Goal: Check status: Check status

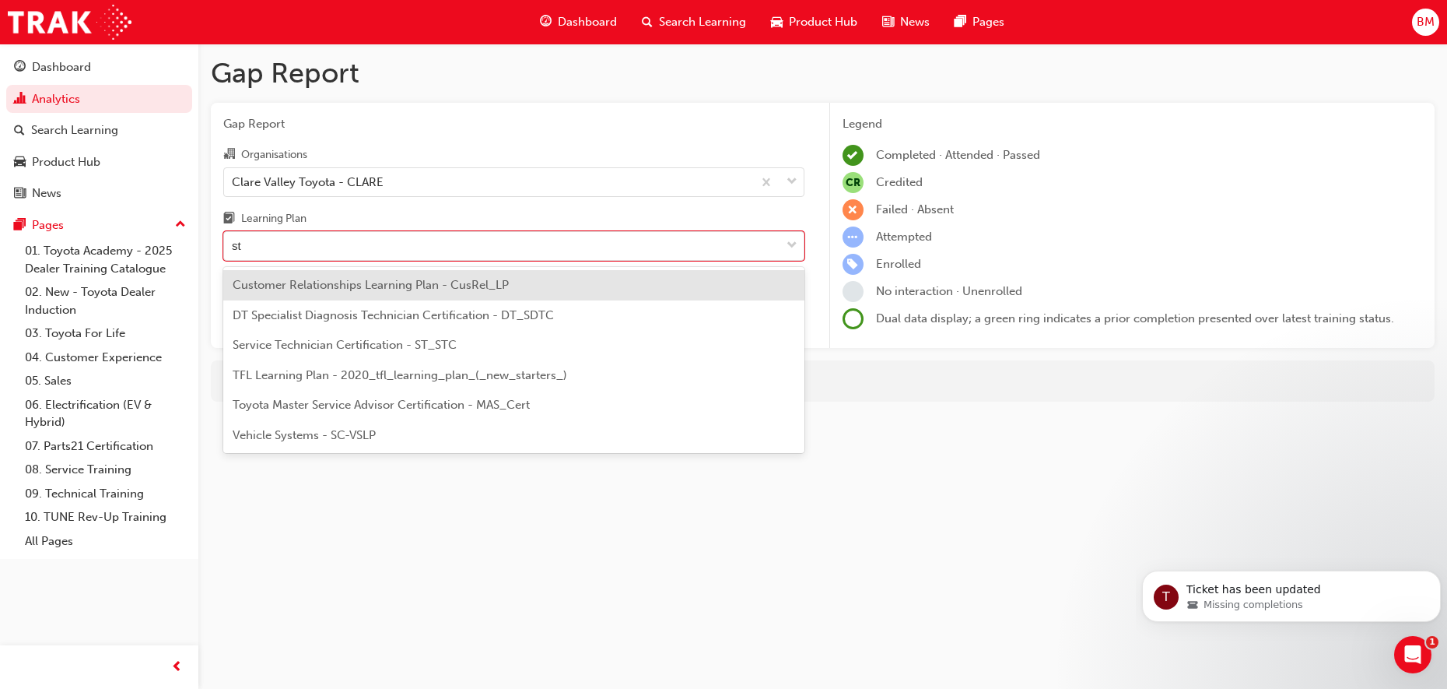
type input "stc"
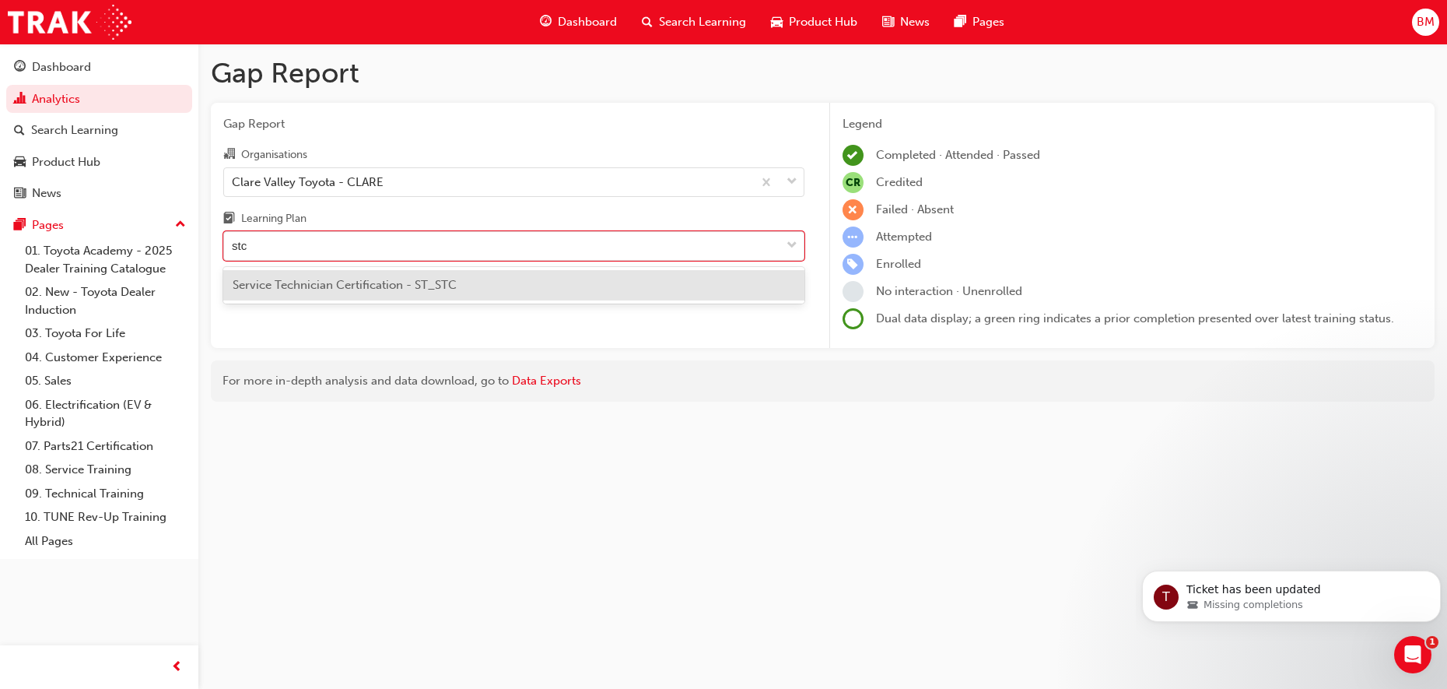
click at [344, 283] on span "Service Technician Certification - ST_STC" at bounding box center [345, 285] width 224 height 14
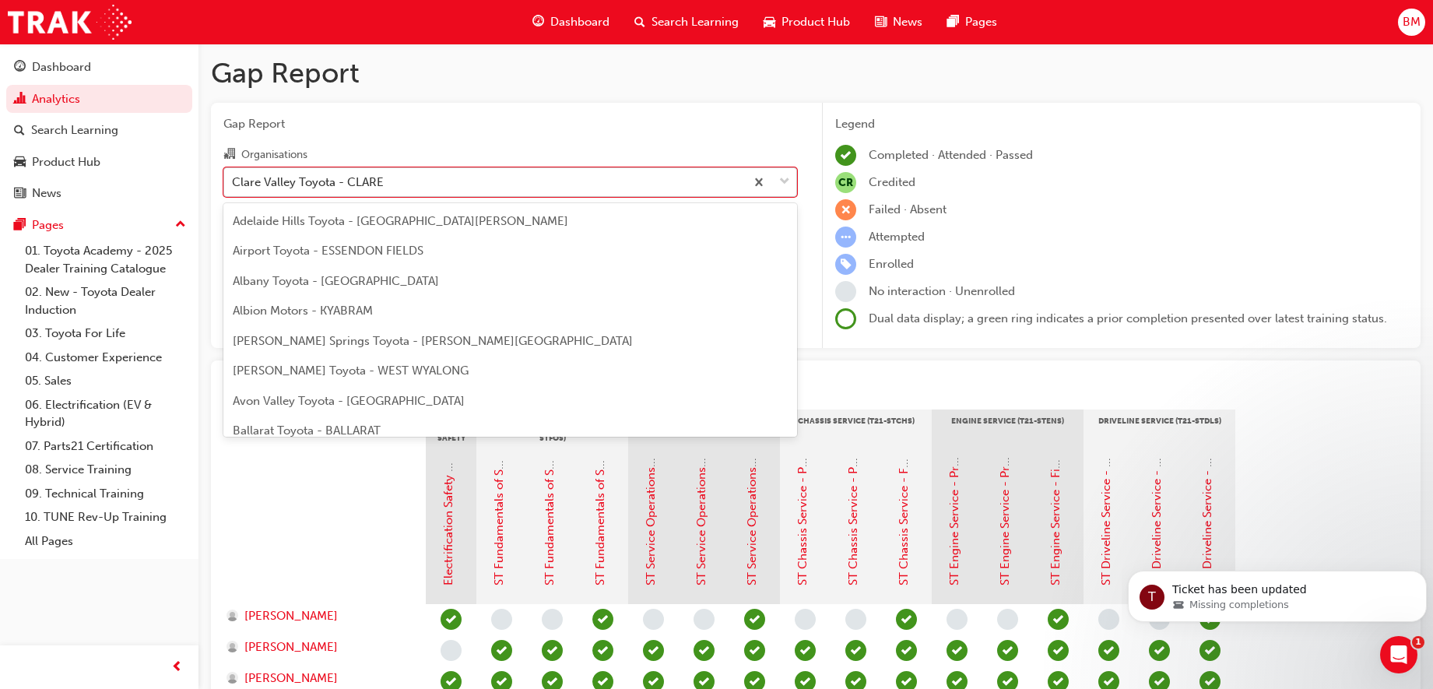
click at [362, 183] on div "Clare Valley Toyota - CLARE" at bounding box center [308, 182] width 152 height 18
click at [233, 183] on input "Organisations option Clare Valley Toyota - CLARE, selected. option Clare Valley…" at bounding box center [233, 180] width 2 height 13
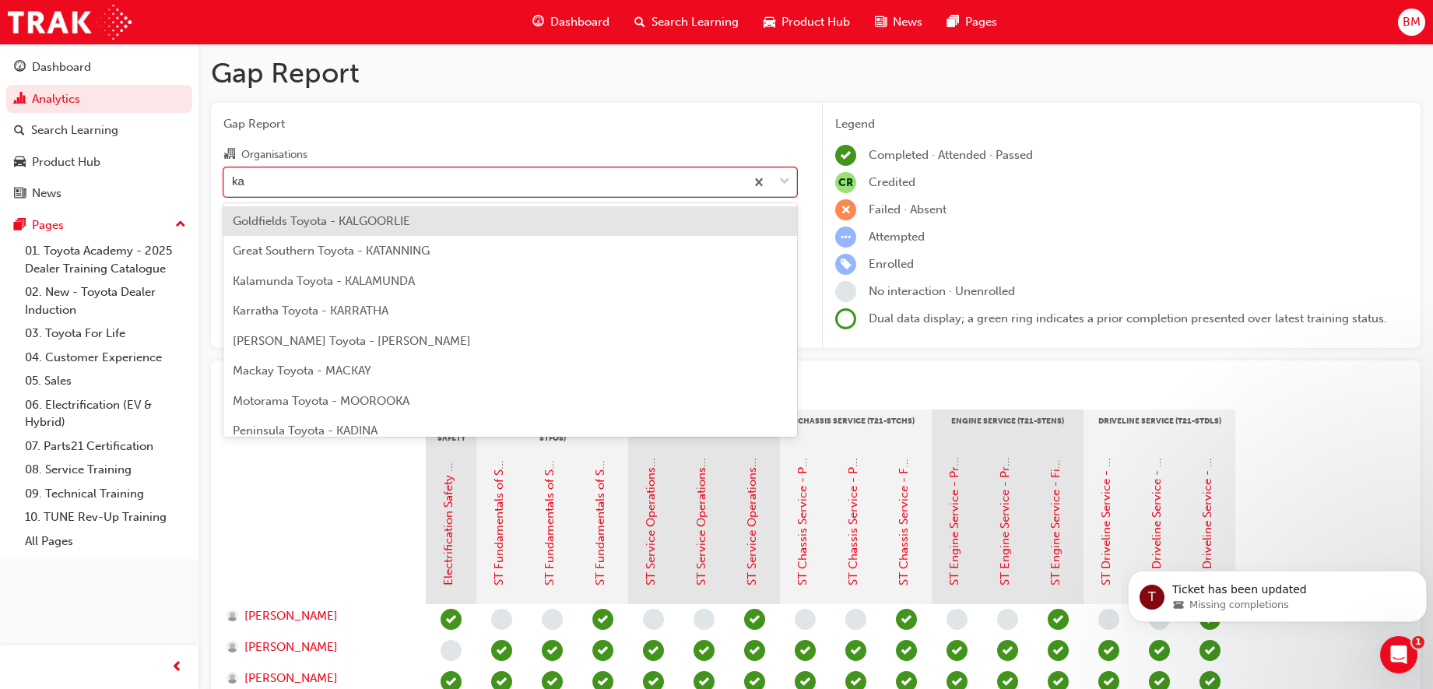
type input "kad"
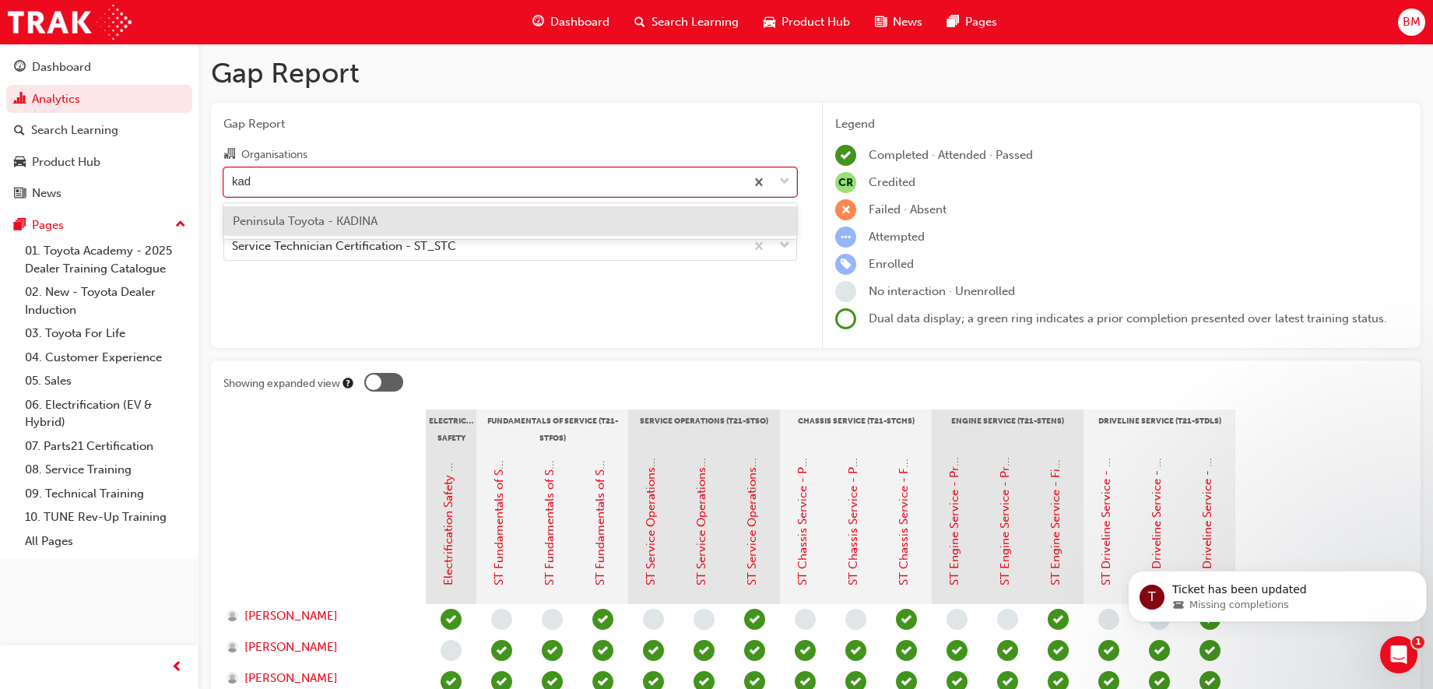
click at [335, 215] on span "Peninsula Toyota - KADINA" at bounding box center [305, 221] width 145 height 14
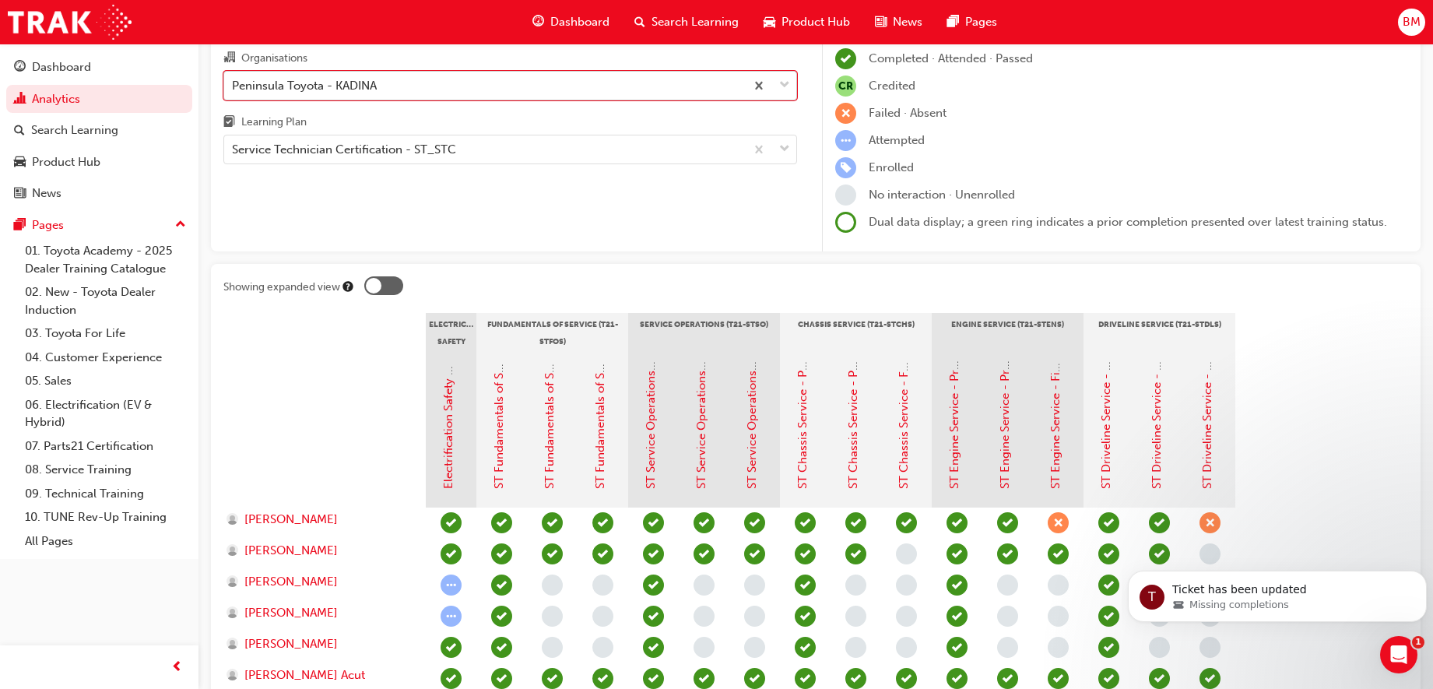
scroll to position [281, 0]
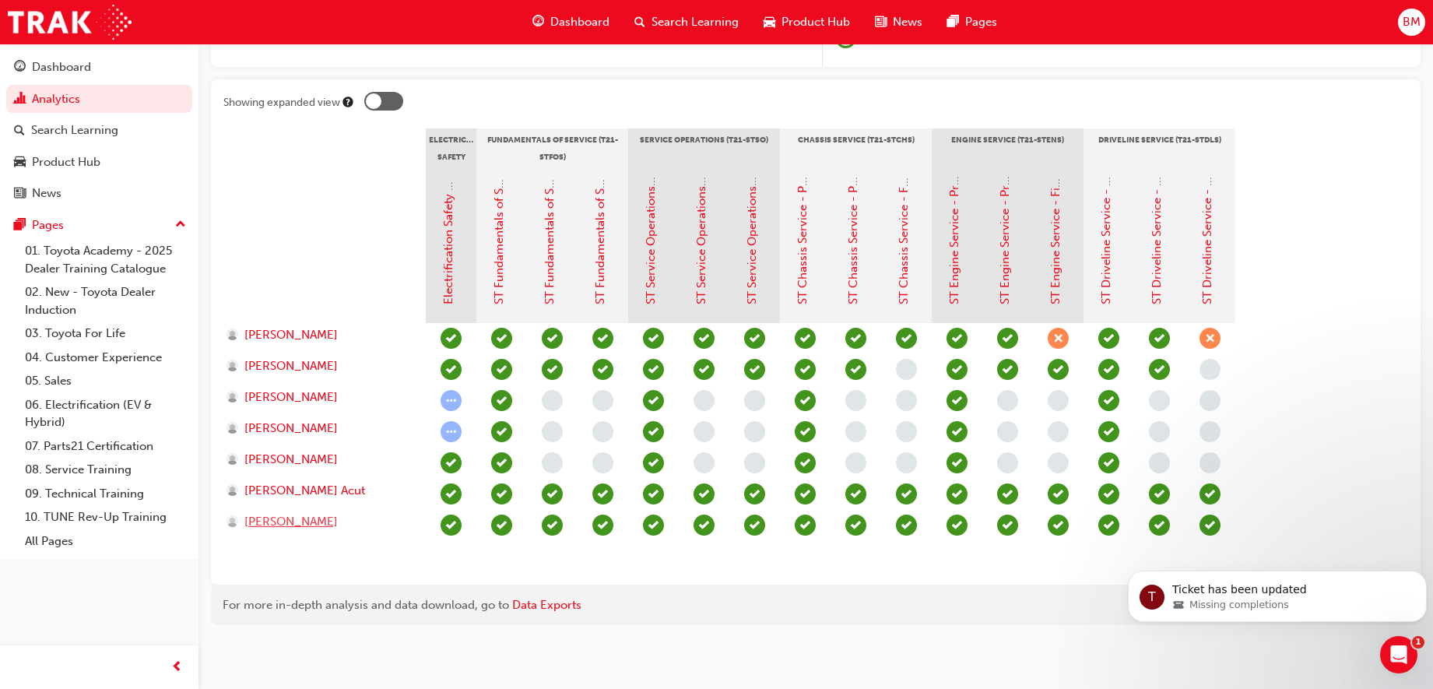
click at [313, 525] on span "[PERSON_NAME]" at bounding box center [290, 522] width 93 height 18
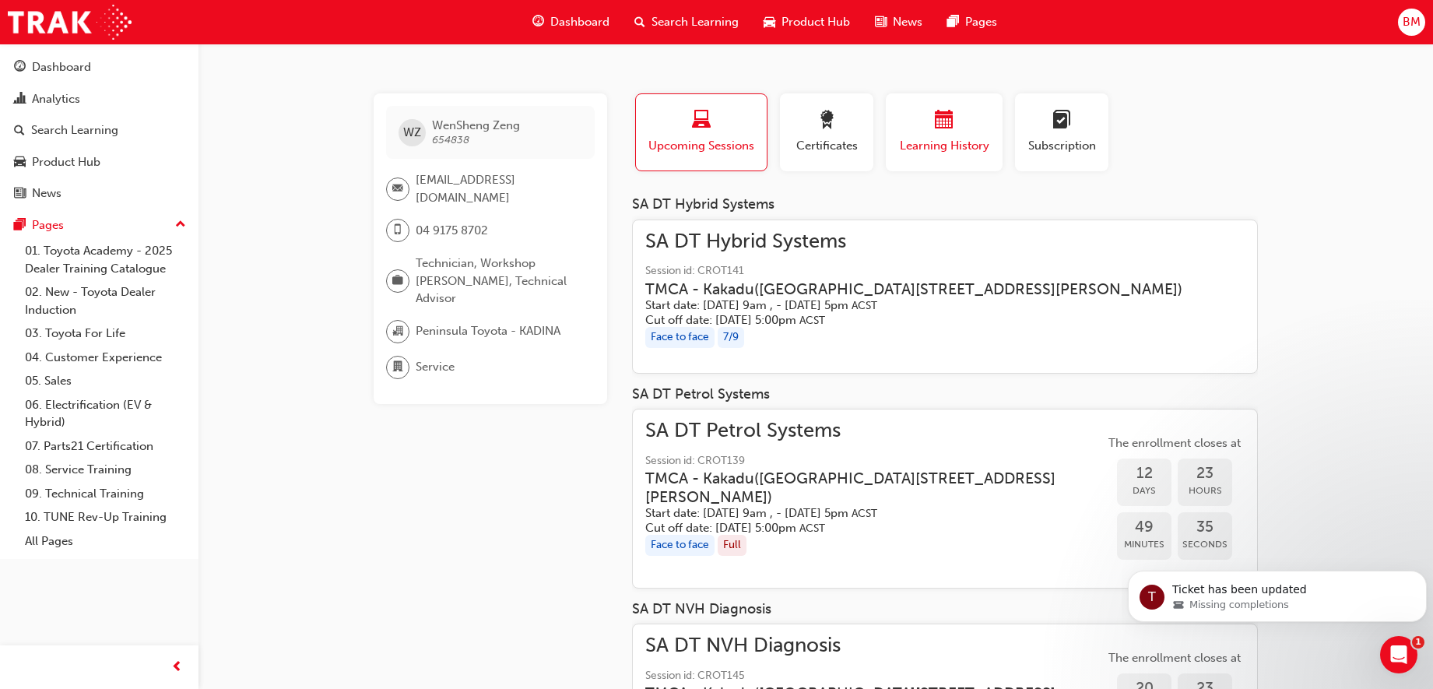
click at [956, 125] on div "button" at bounding box center [943, 122] width 93 height 24
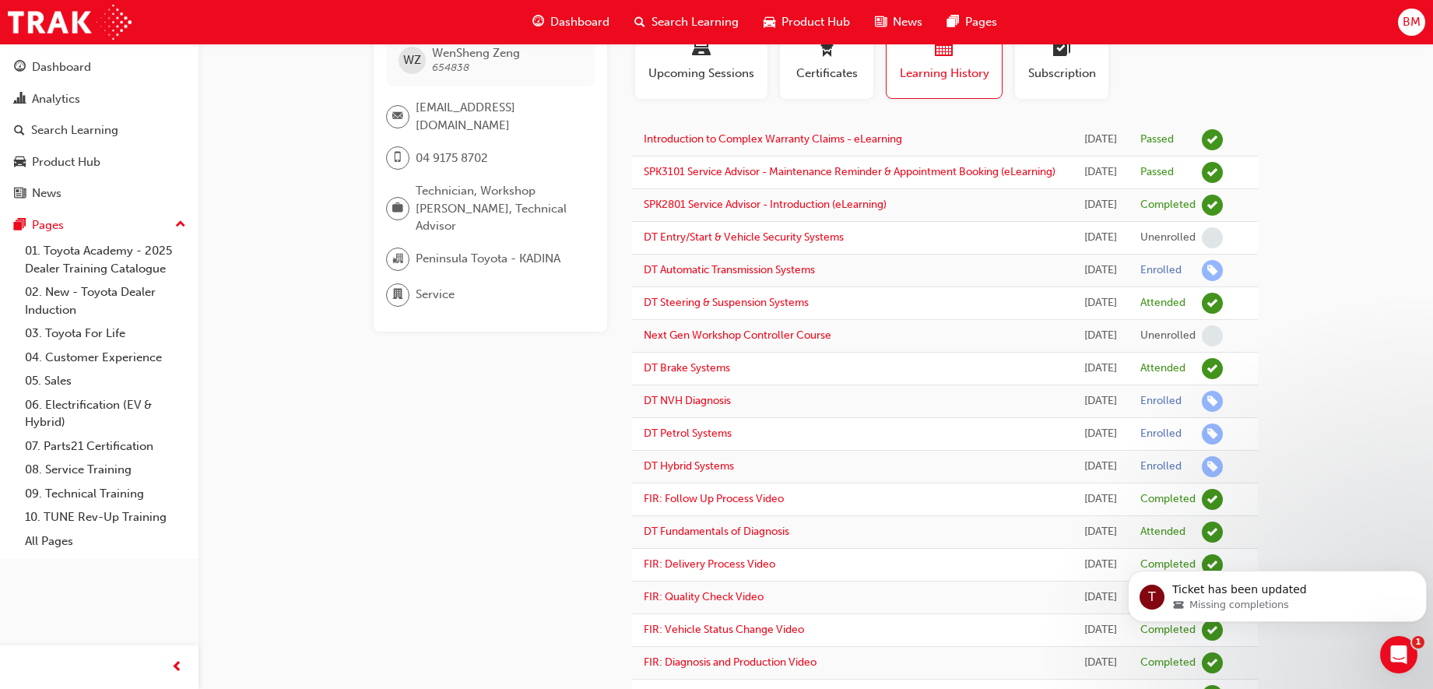
scroll to position [70, 0]
click at [733, 68] on span "Upcoming Sessions" at bounding box center [701, 76] width 109 height 18
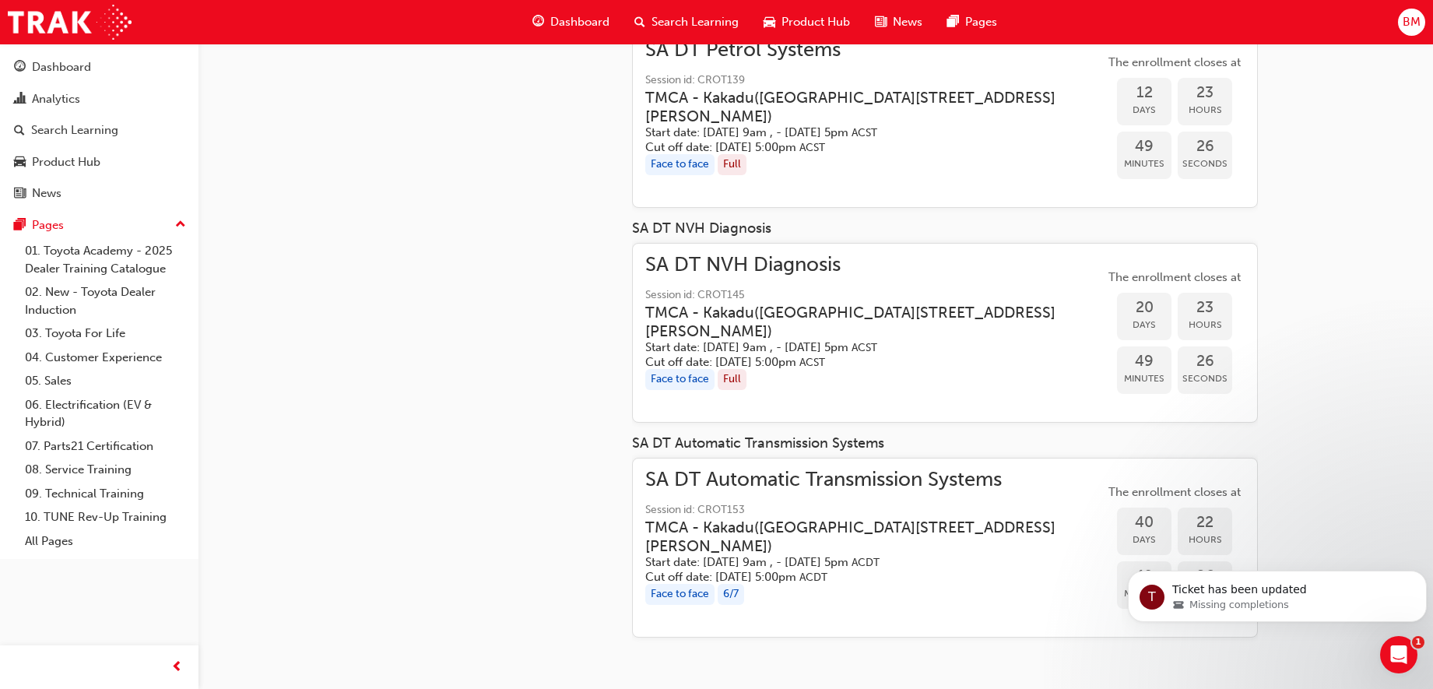
scroll to position [0, 0]
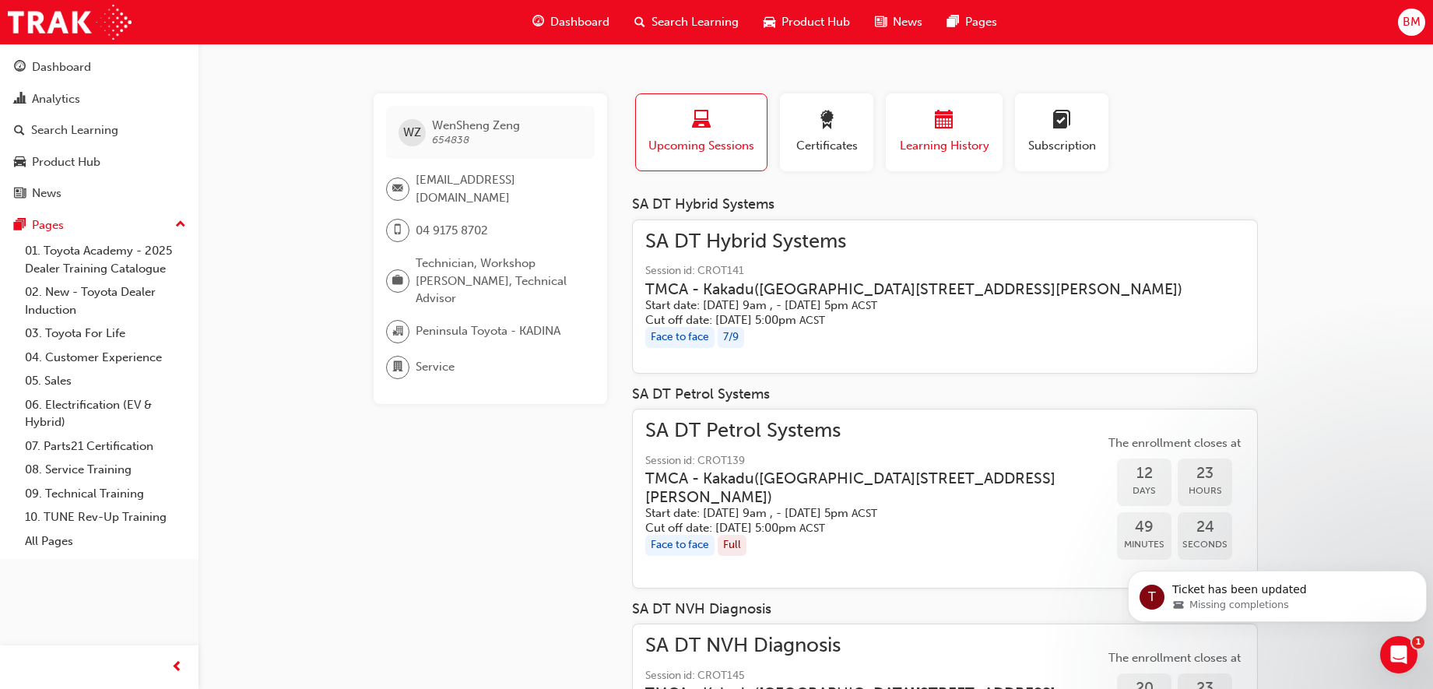
click at [925, 125] on div "button" at bounding box center [943, 122] width 93 height 24
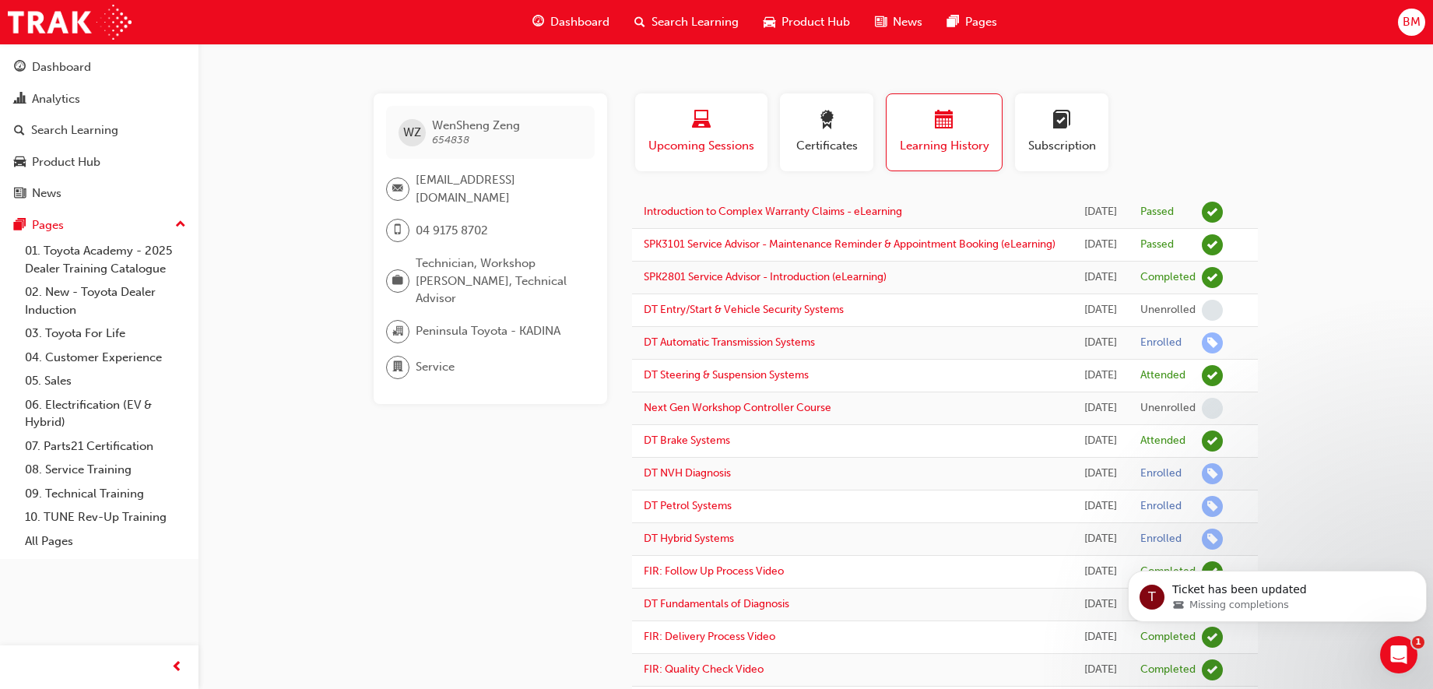
click at [733, 154] on span "Upcoming Sessions" at bounding box center [701, 146] width 109 height 18
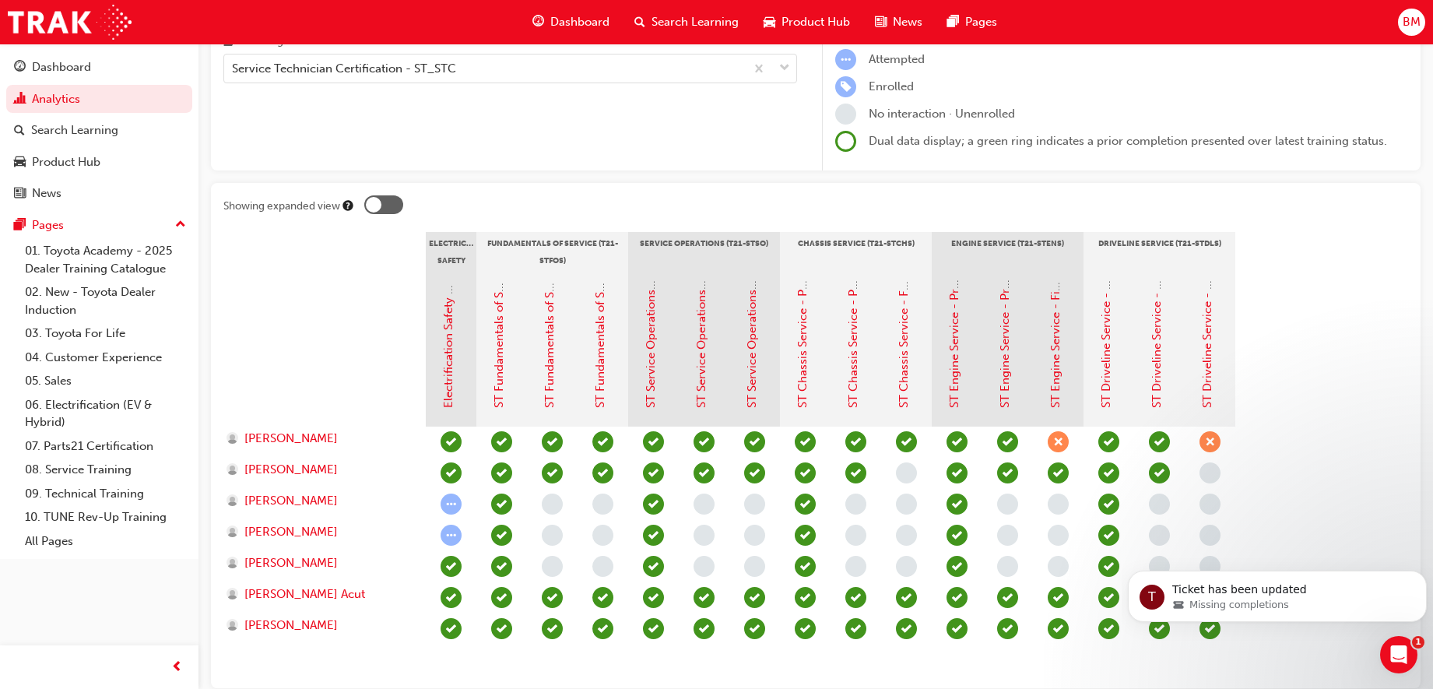
scroll to position [195, 0]
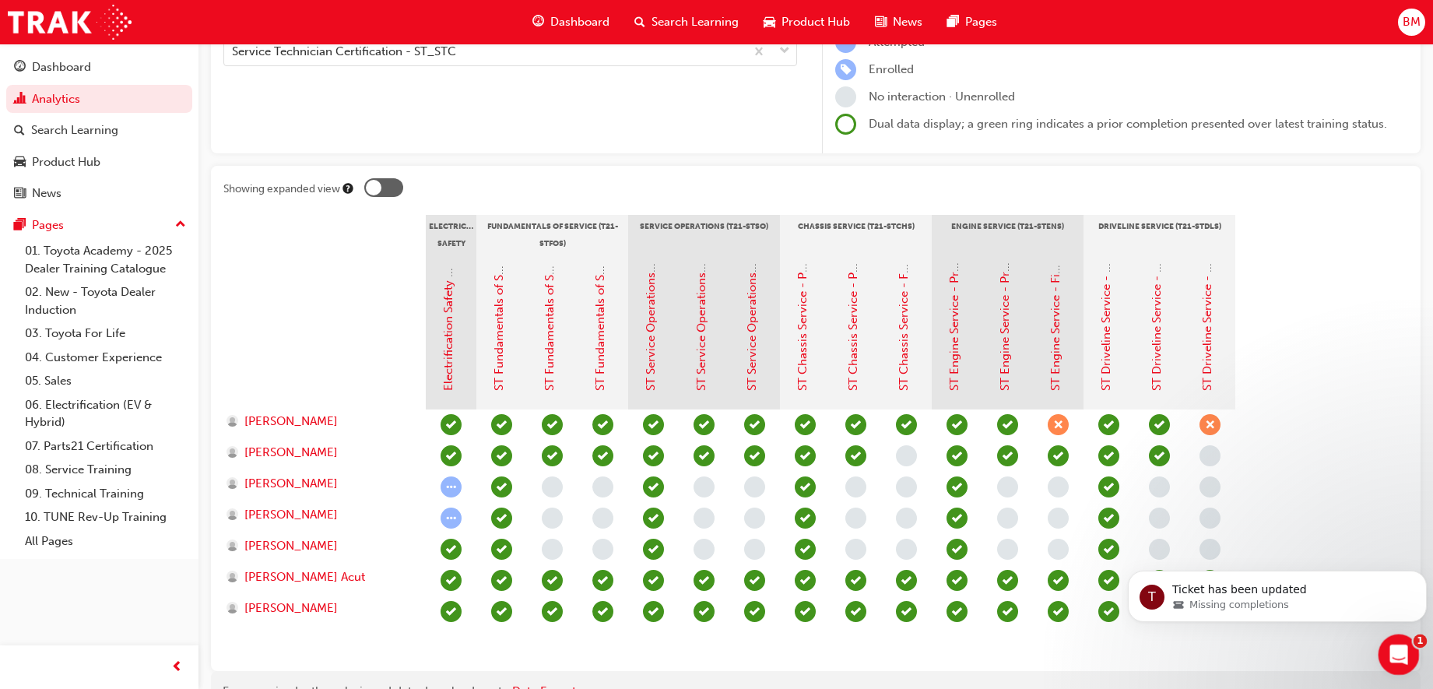
click at [1389, 653] on icon "Open Intercom Messenger" at bounding box center [1397, 653] width 26 height 26
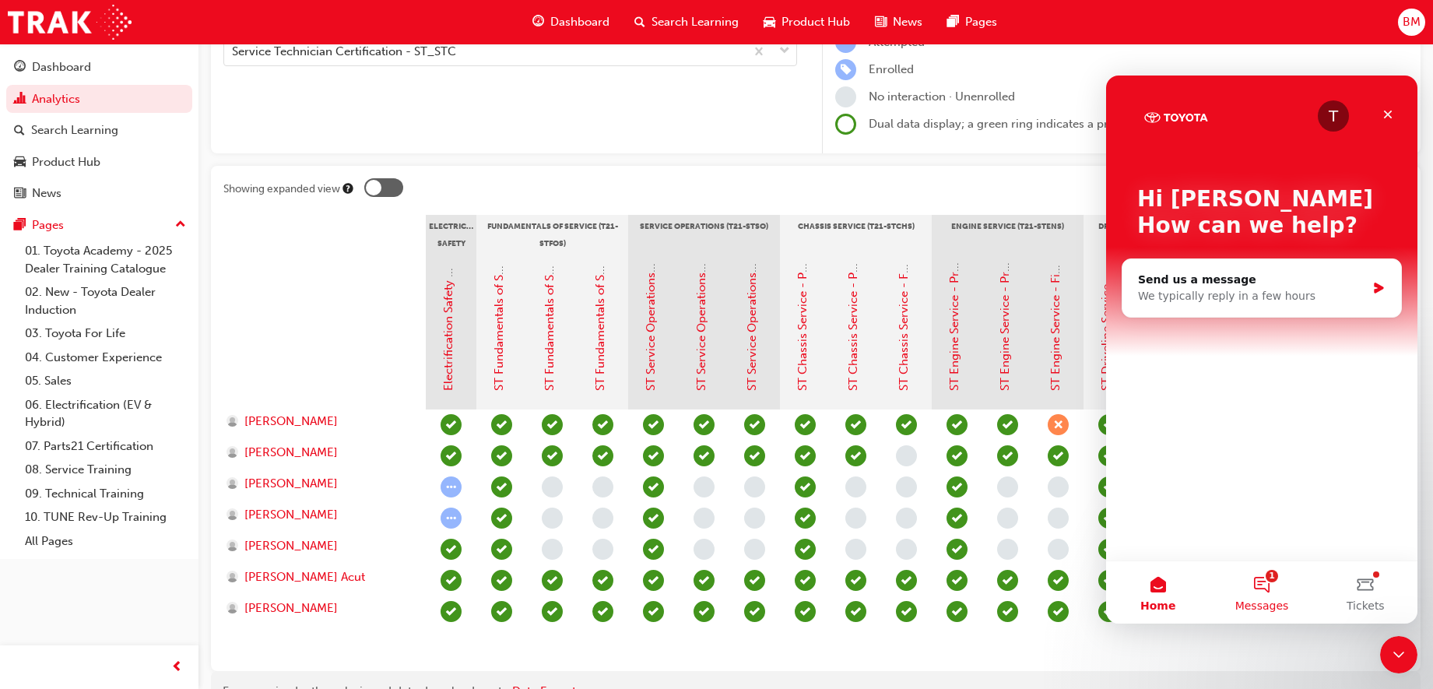
click at [1278, 577] on button "1 Messages" at bounding box center [1260, 592] width 103 height 62
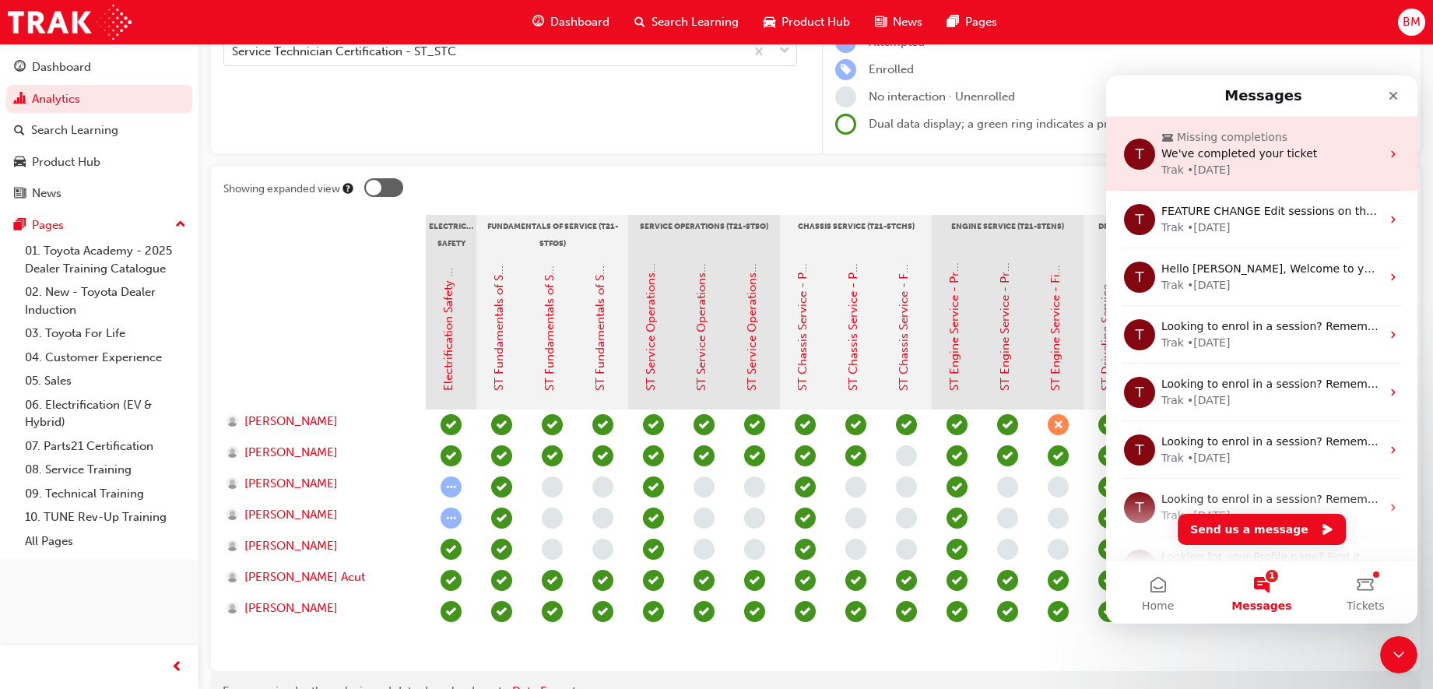
click at [1298, 160] on div "We've completed your ticket" at bounding box center [1270, 154] width 219 height 16
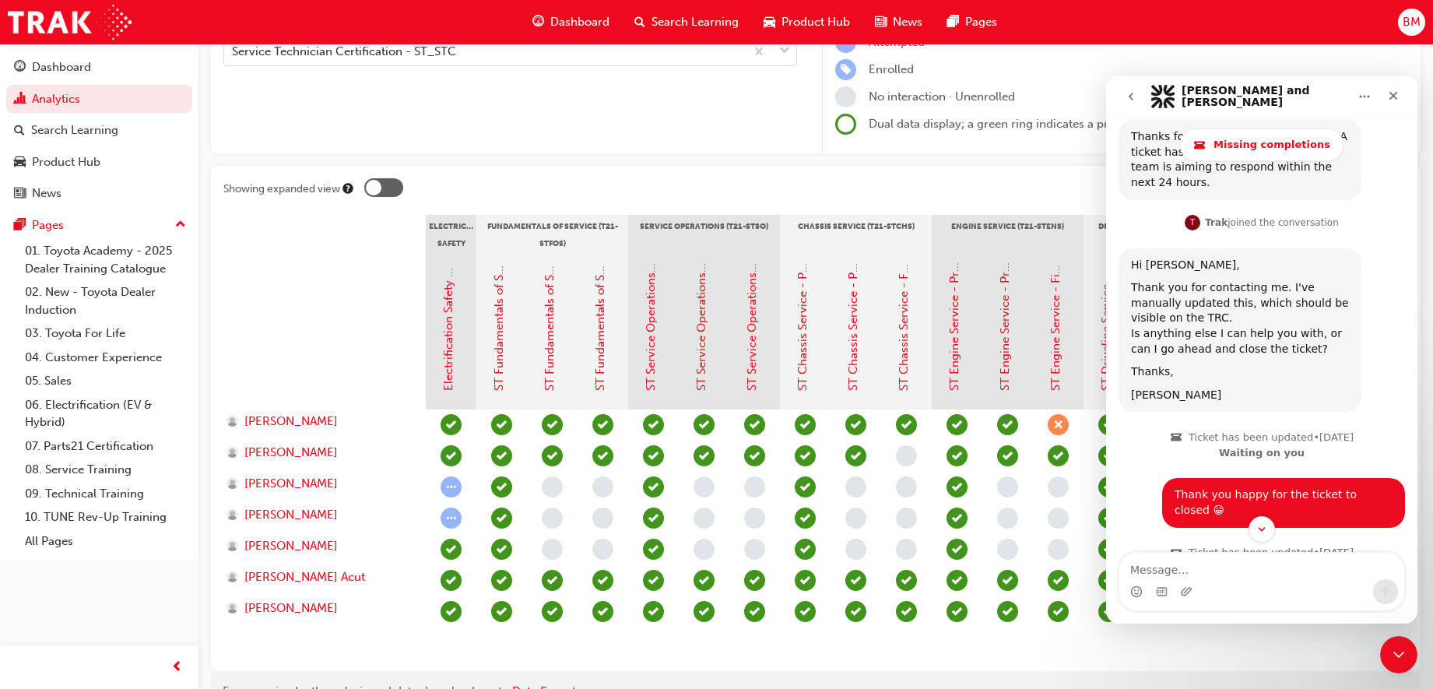
scroll to position [858, 0]
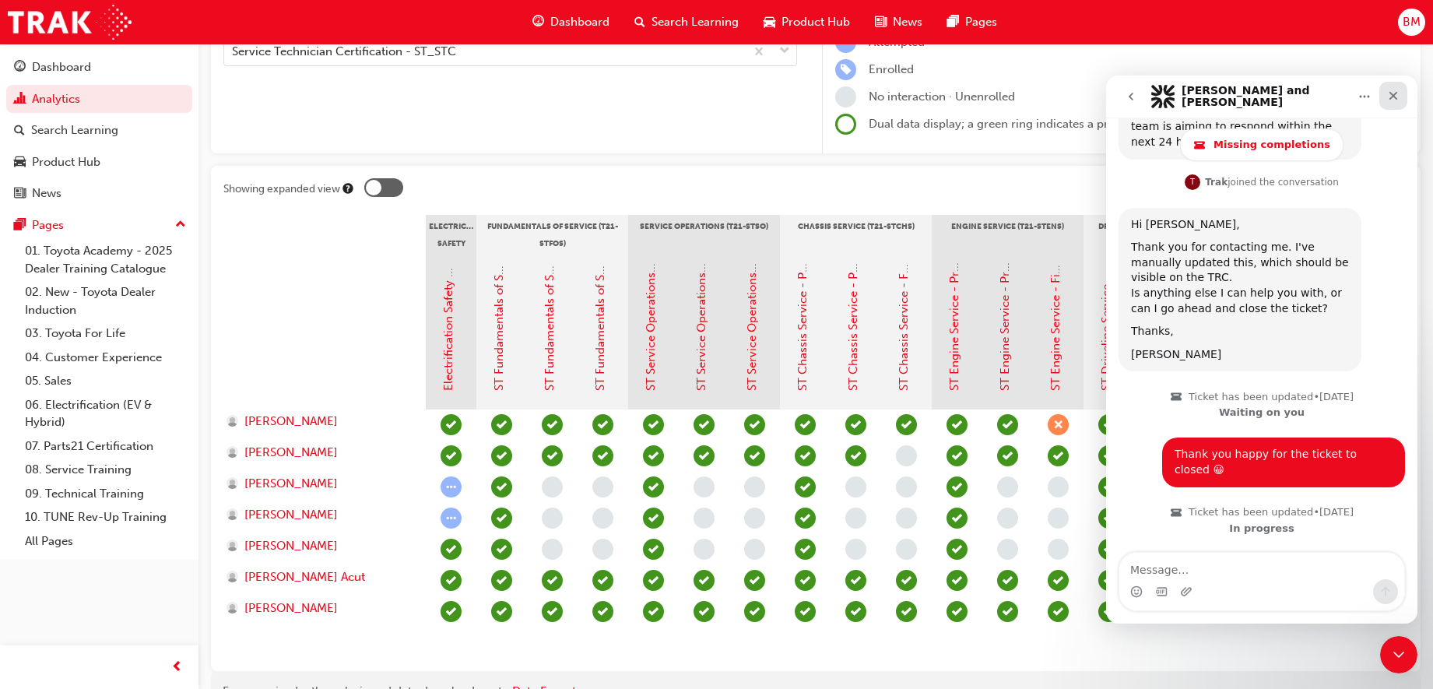
click at [1394, 103] on div "Close" at bounding box center [1393, 96] width 28 height 28
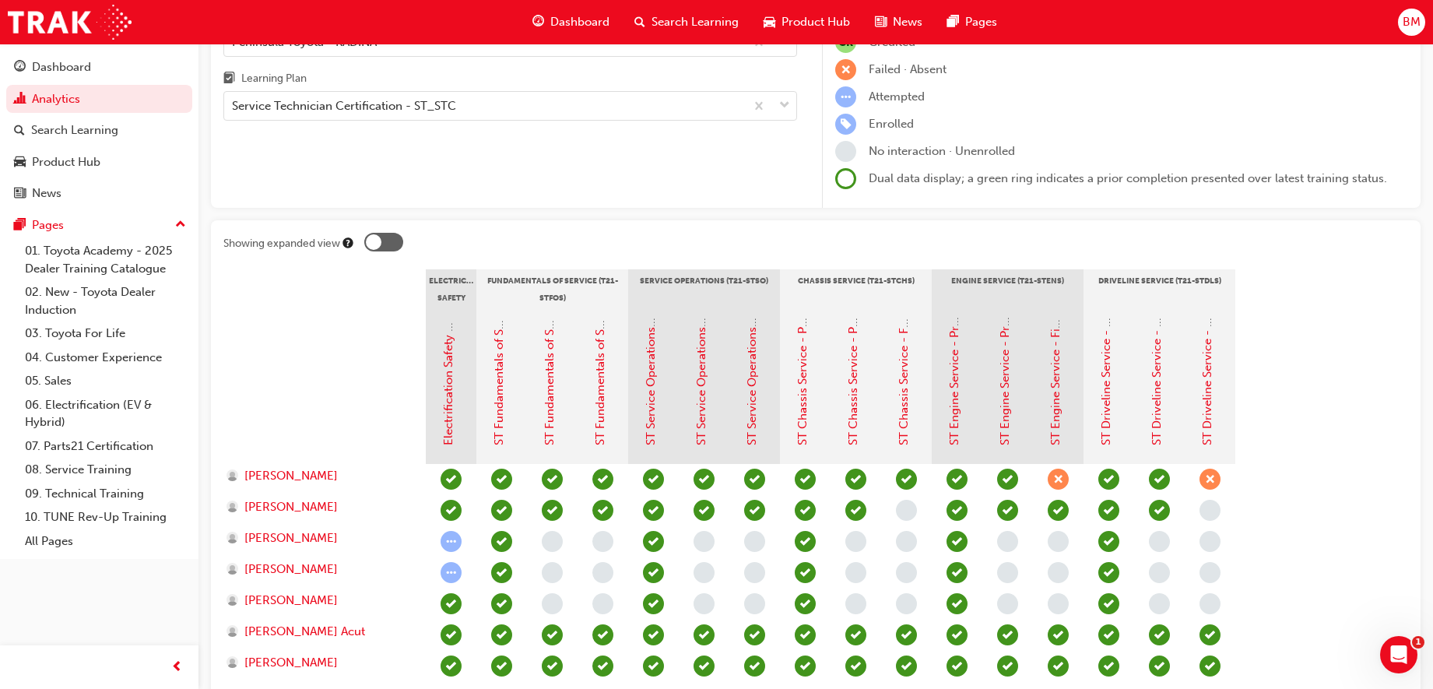
scroll to position [0, 0]
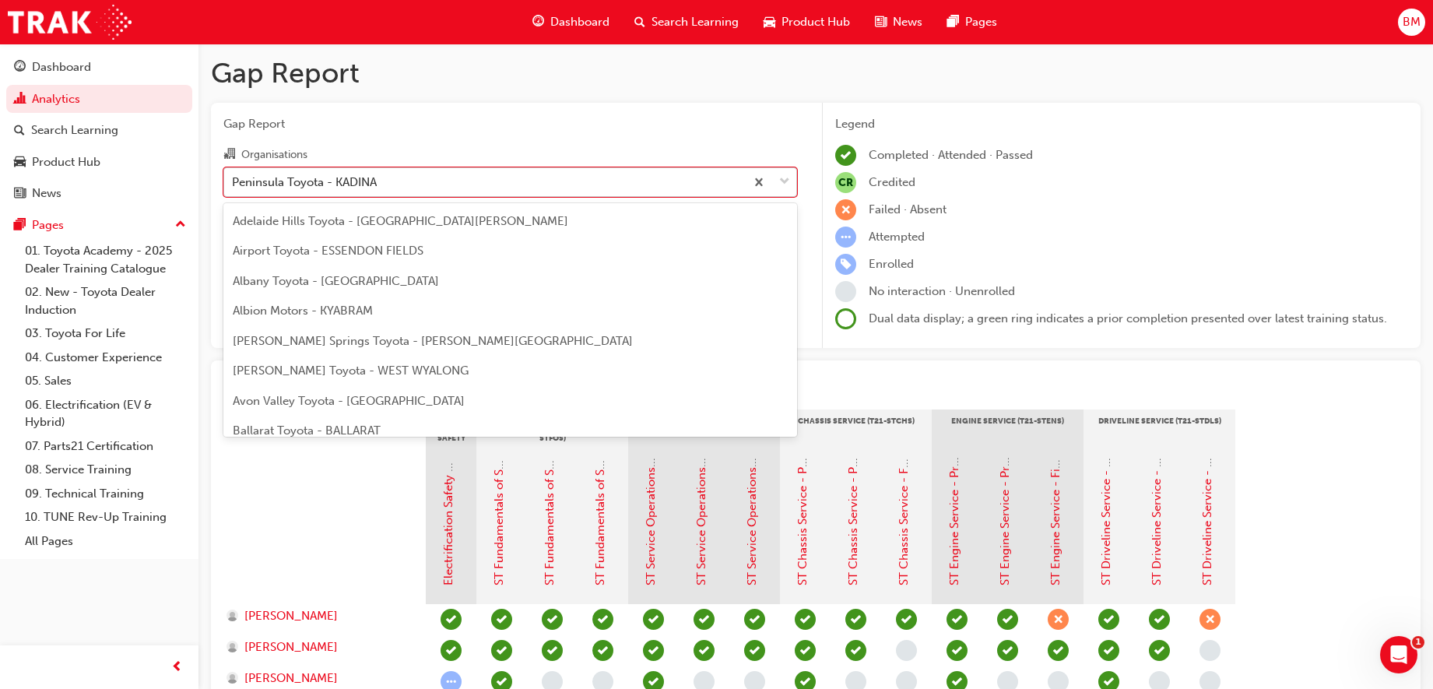
click at [514, 177] on div "Peninsula Toyota - KADINA" at bounding box center [484, 181] width 521 height 27
click at [233, 177] on input "Organisations option Peninsula Toyota - KADINA focused, 222 of 301. 301 results…" at bounding box center [233, 180] width 2 height 13
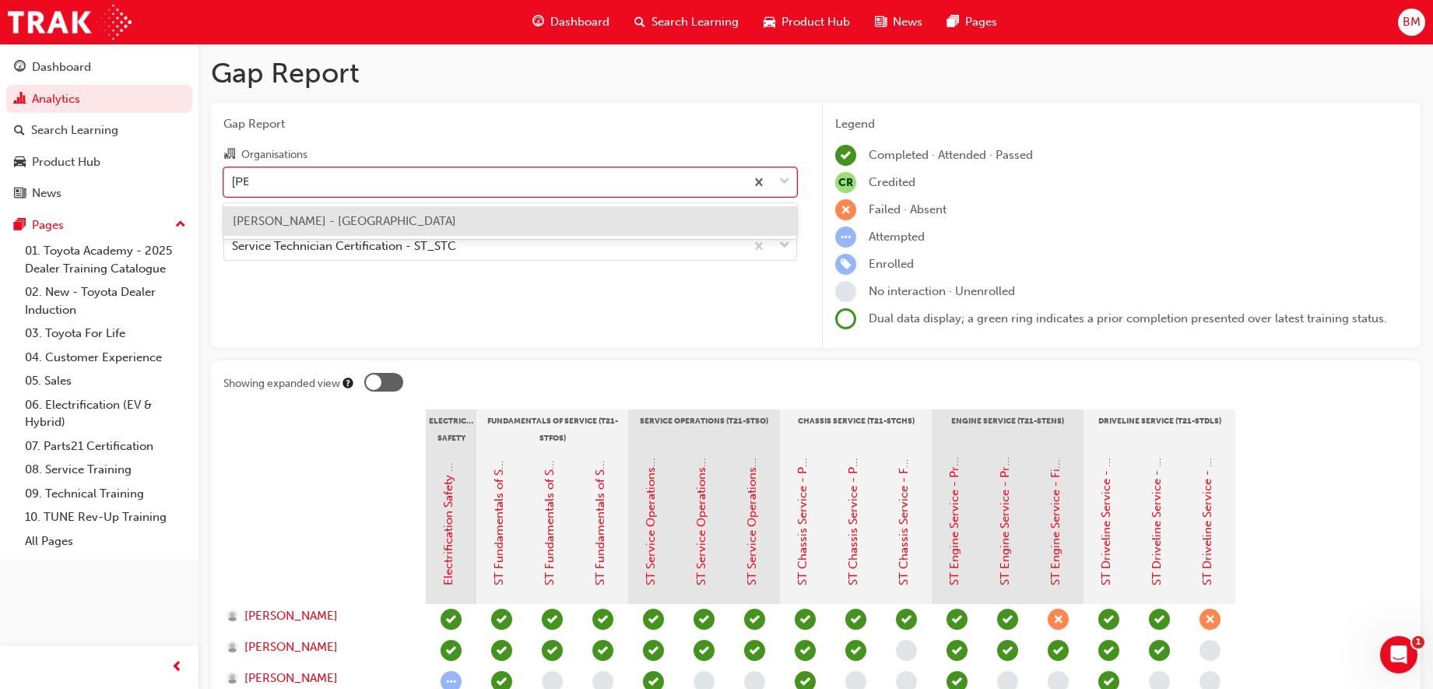
type input "[PERSON_NAME]"
click at [471, 219] on div "[PERSON_NAME] - [GEOGRAPHIC_DATA]" at bounding box center [509, 221] width 573 height 30
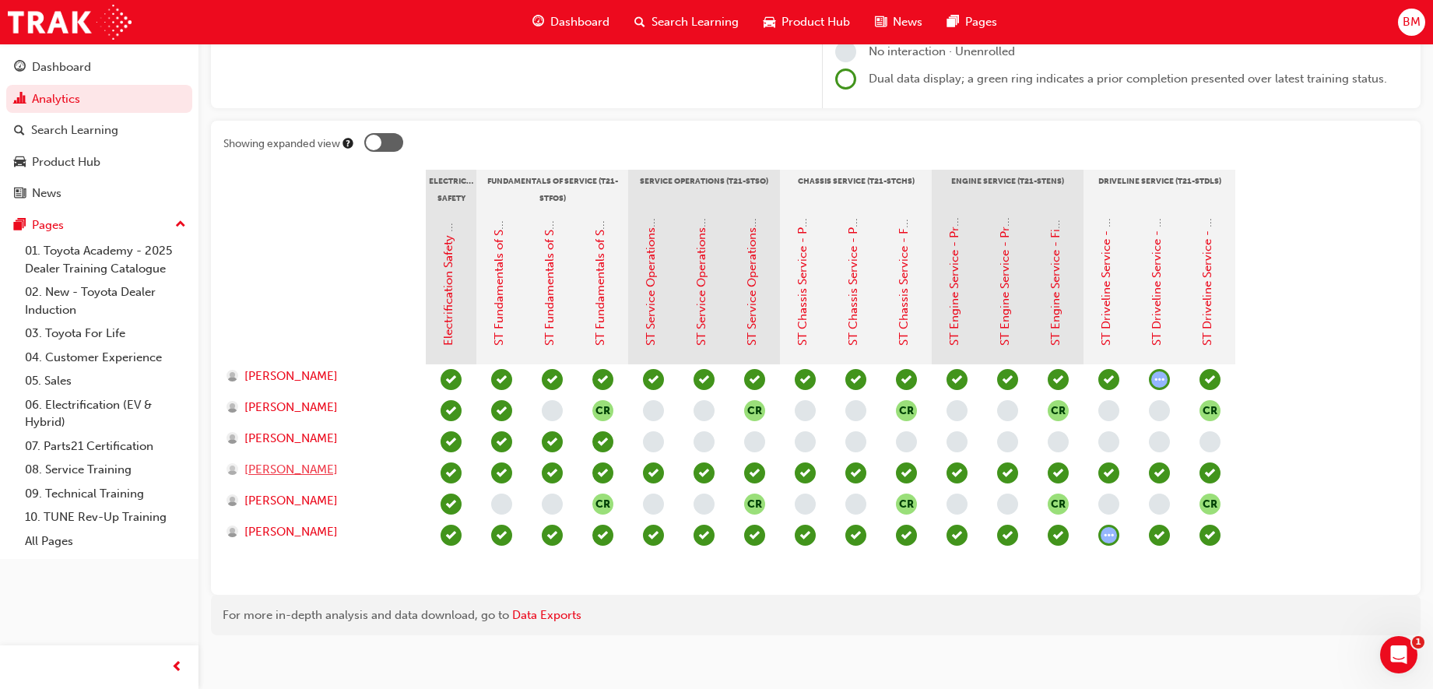
scroll to position [250, 0]
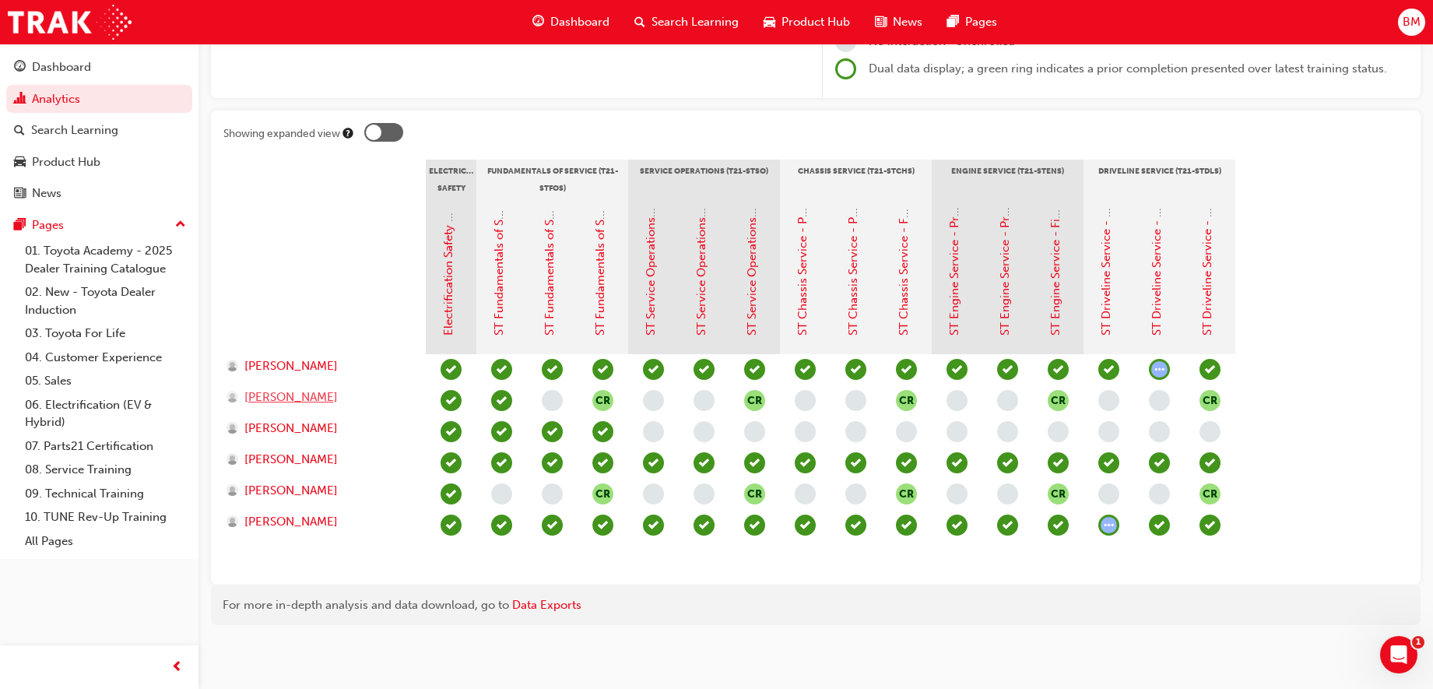
click at [319, 399] on span "[PERSON_NAME]" at bounding box center [290, 397] width 93 height 18
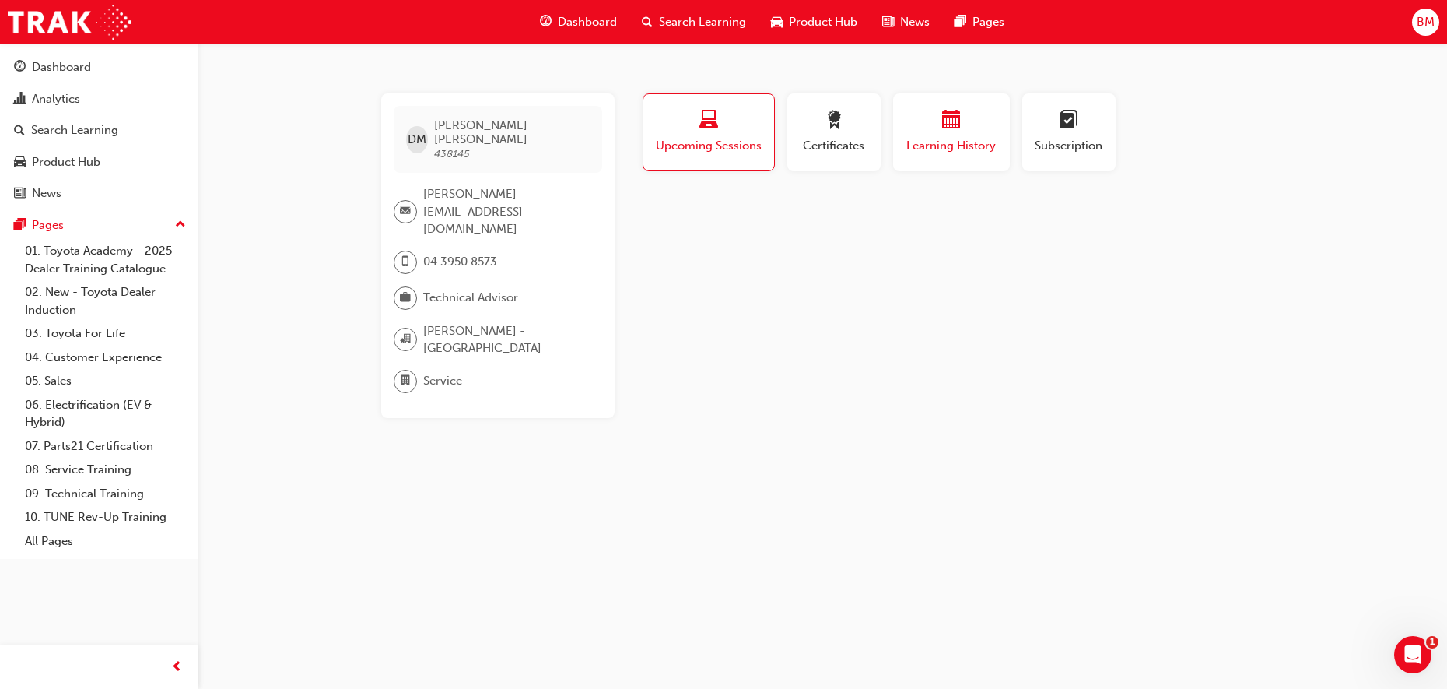
click at [973, 128] on div "button" at bounding box center [951, 122] width 93 height 24
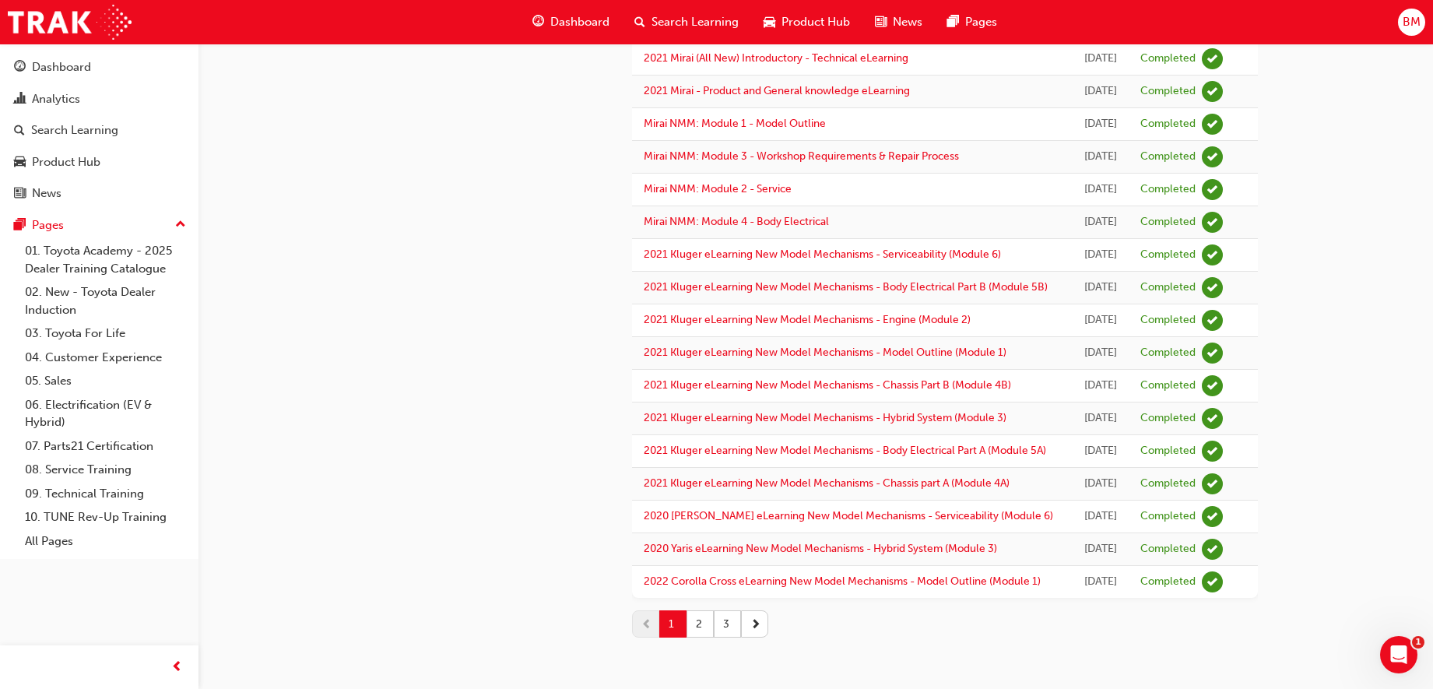
scroll to position [1932, 0]
click at [704, 622] on button "2" at bounding box center [699, 623] width 27 height 27
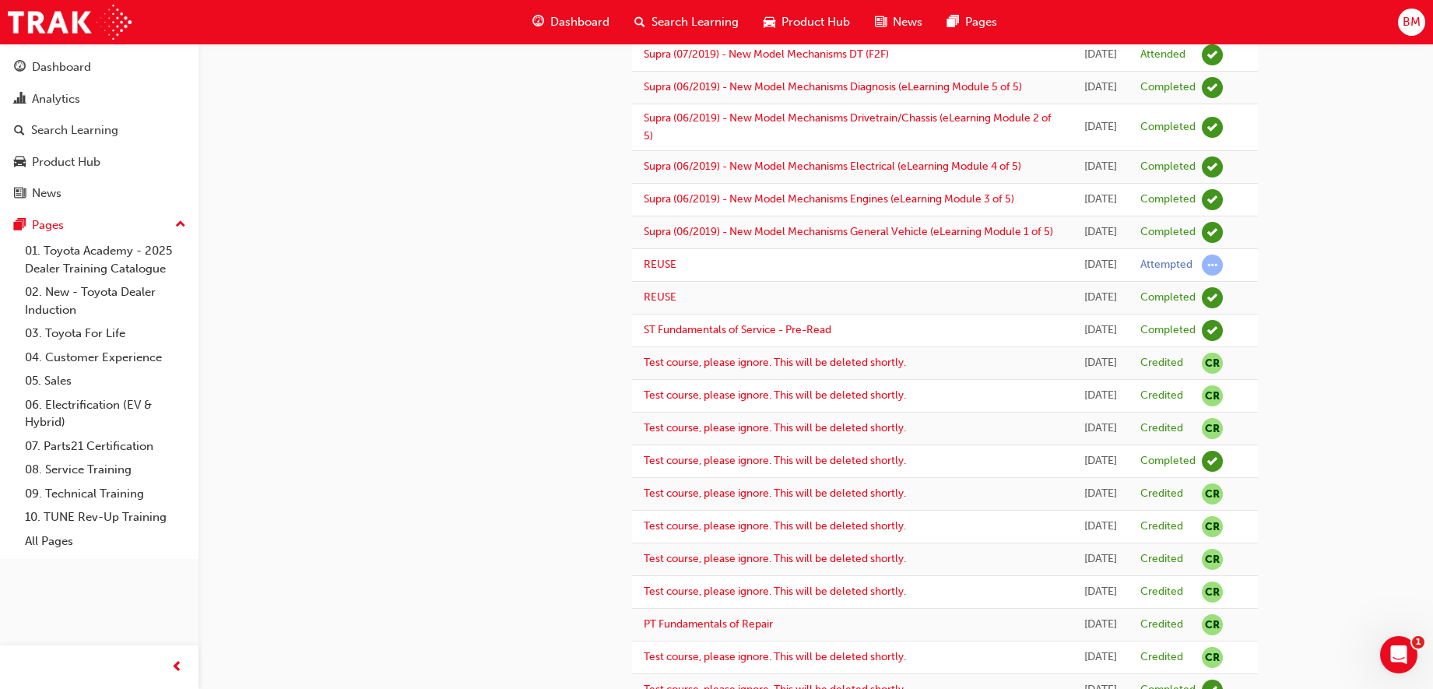
scroll to position [1540, 0]
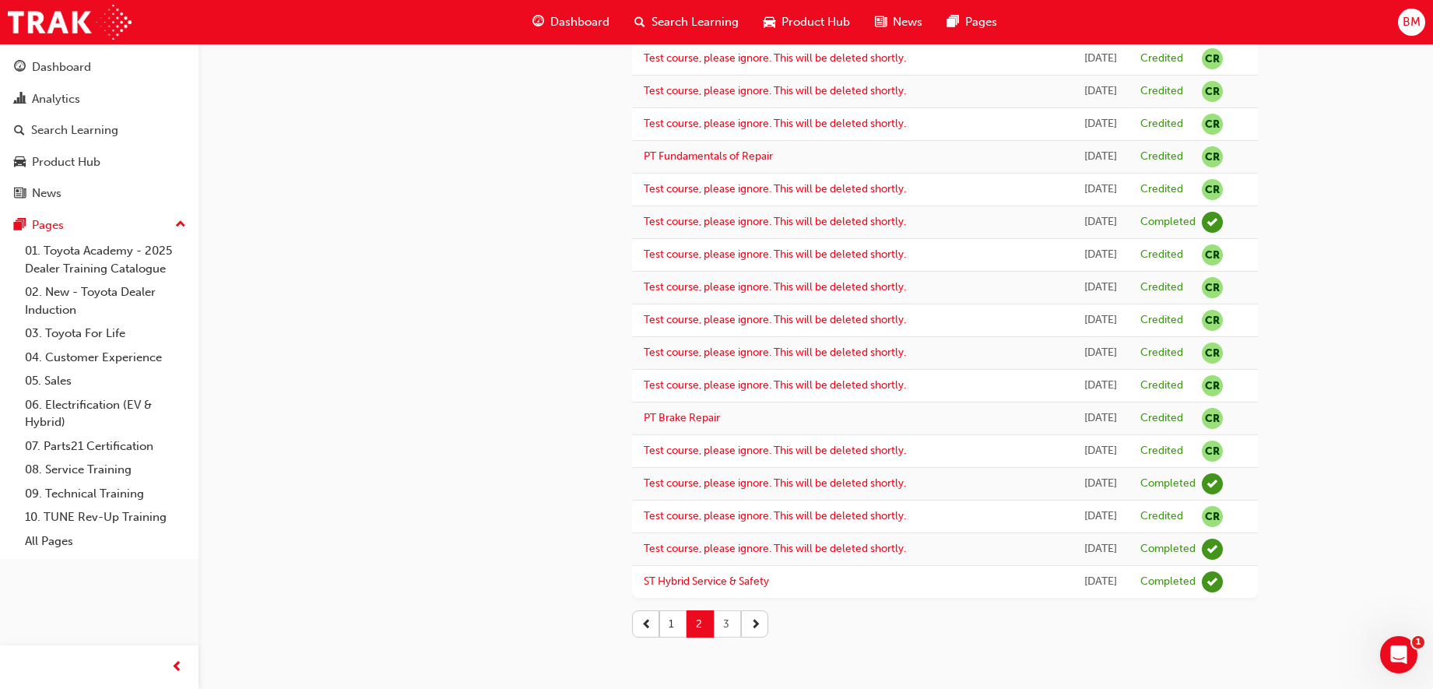
click at [724, 623] on button "3" at bounding box center [727, 623] width 27 height 27
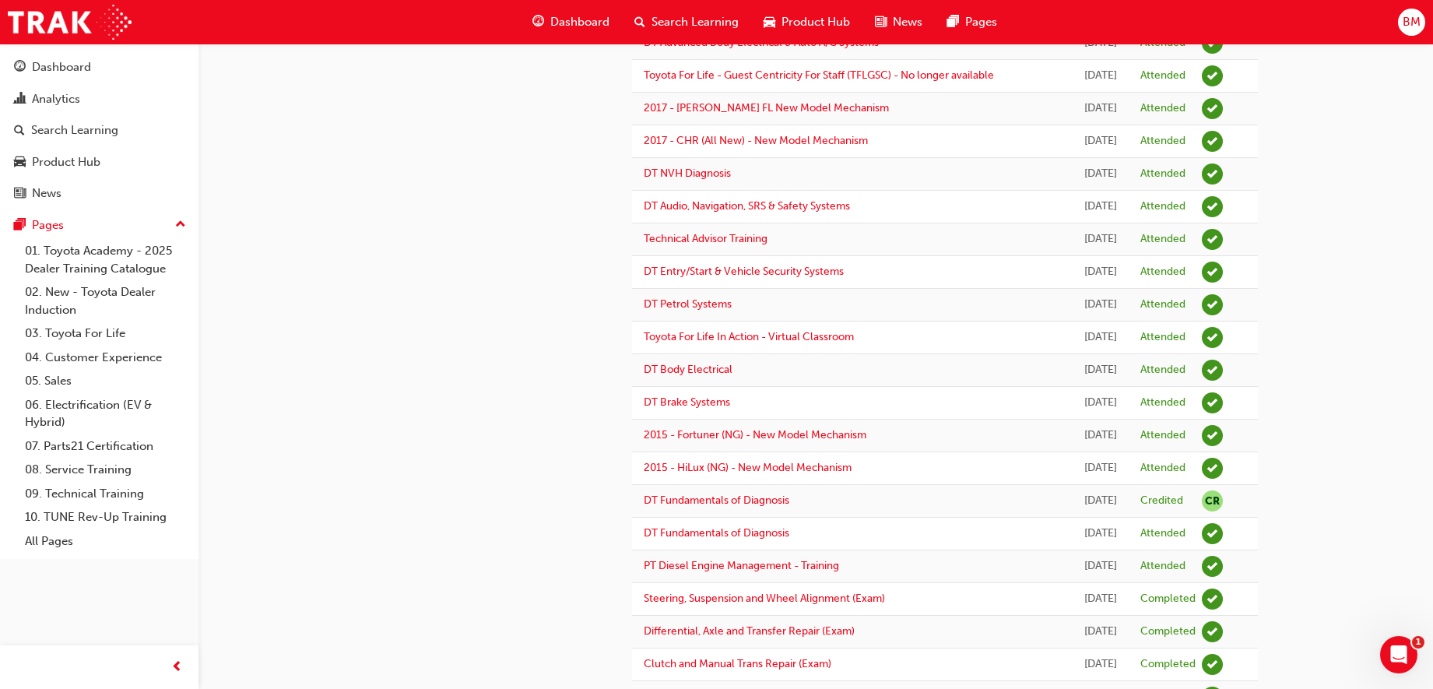
scroll to position [0, 0]
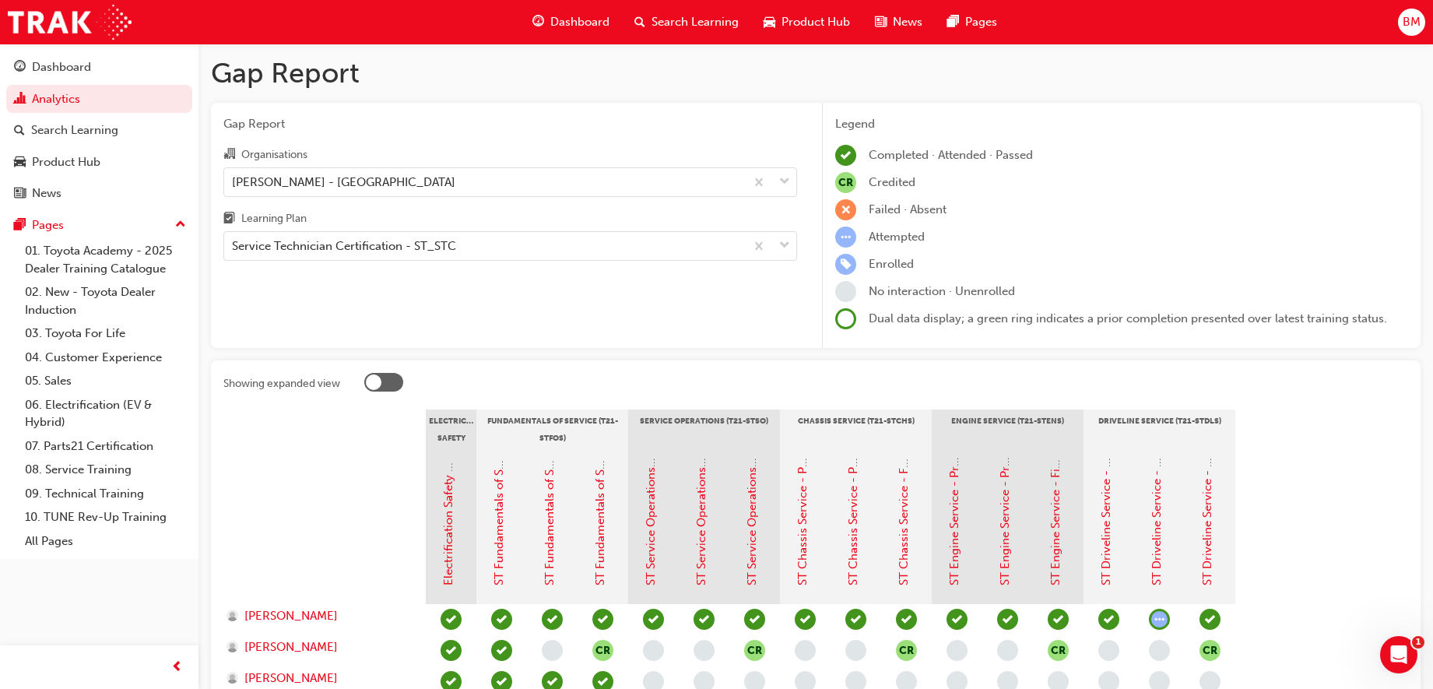
scroll to position [250, 0]
